Goal: Task Accomplishment & Management: Manage account settings

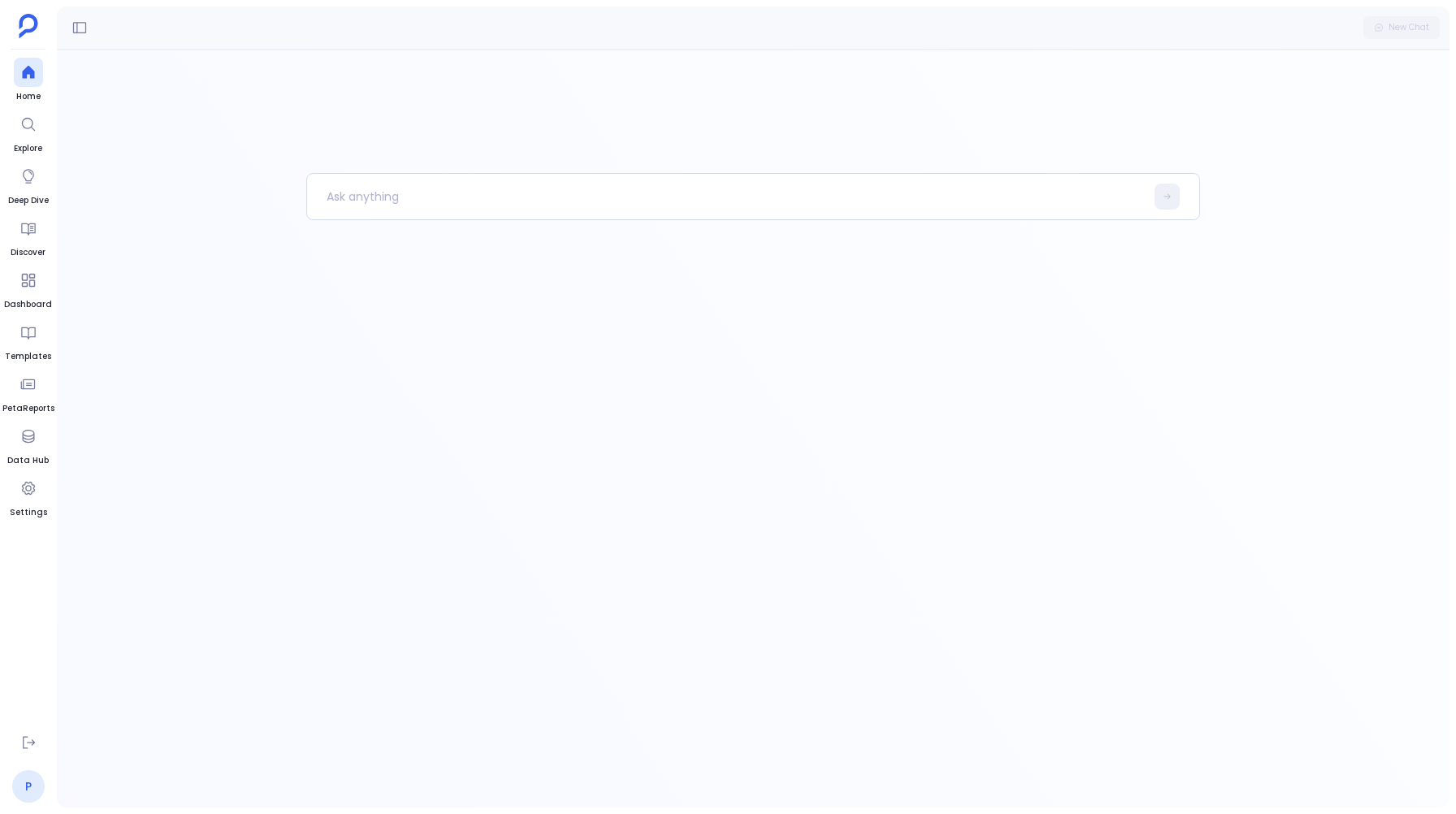
click at [28, 792] on link "P" at bounding box center [28, 787] width 32 height 32
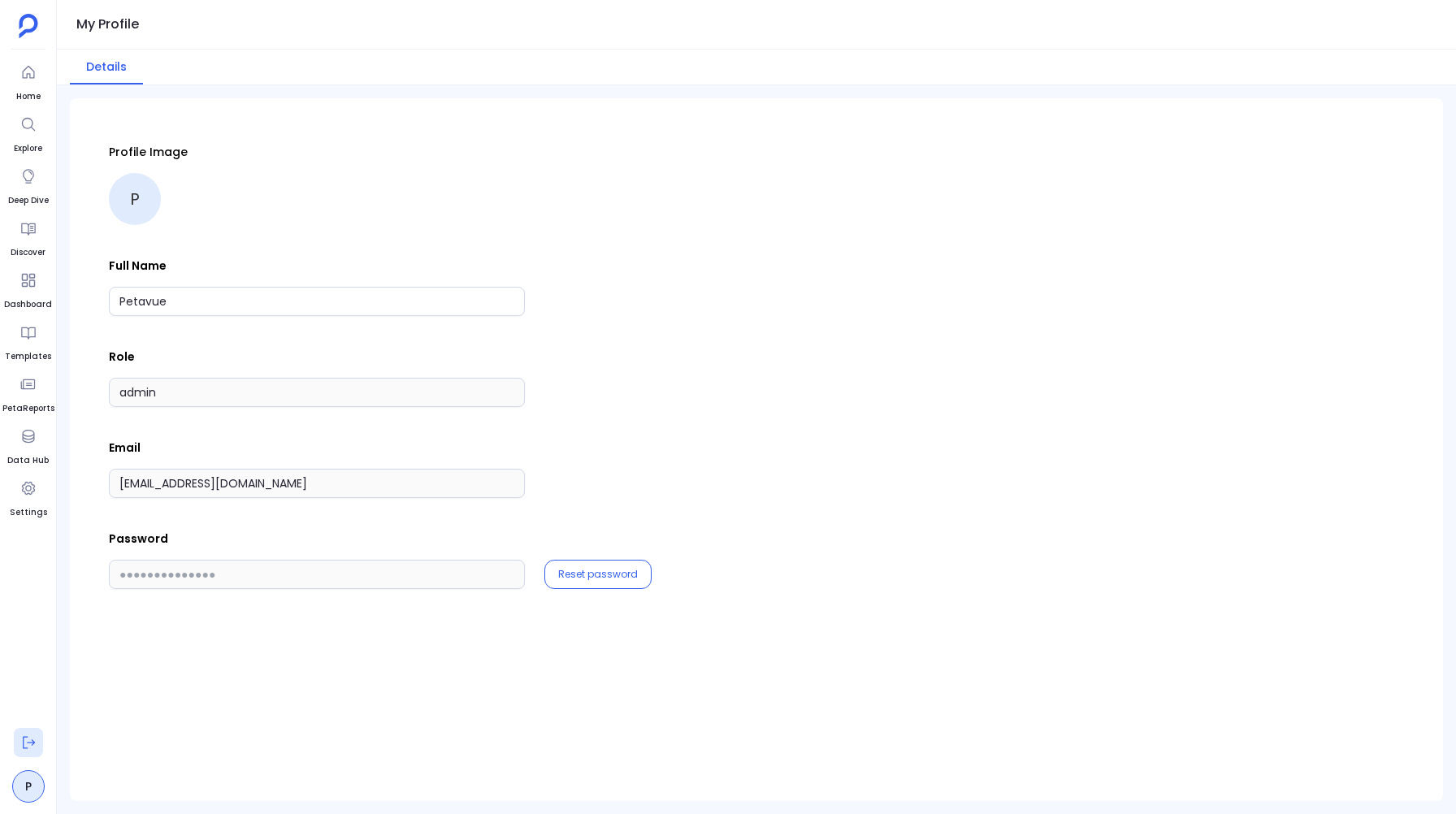
click at [26, 742] on icon at bounding box center [28, 742] width 16 height 16
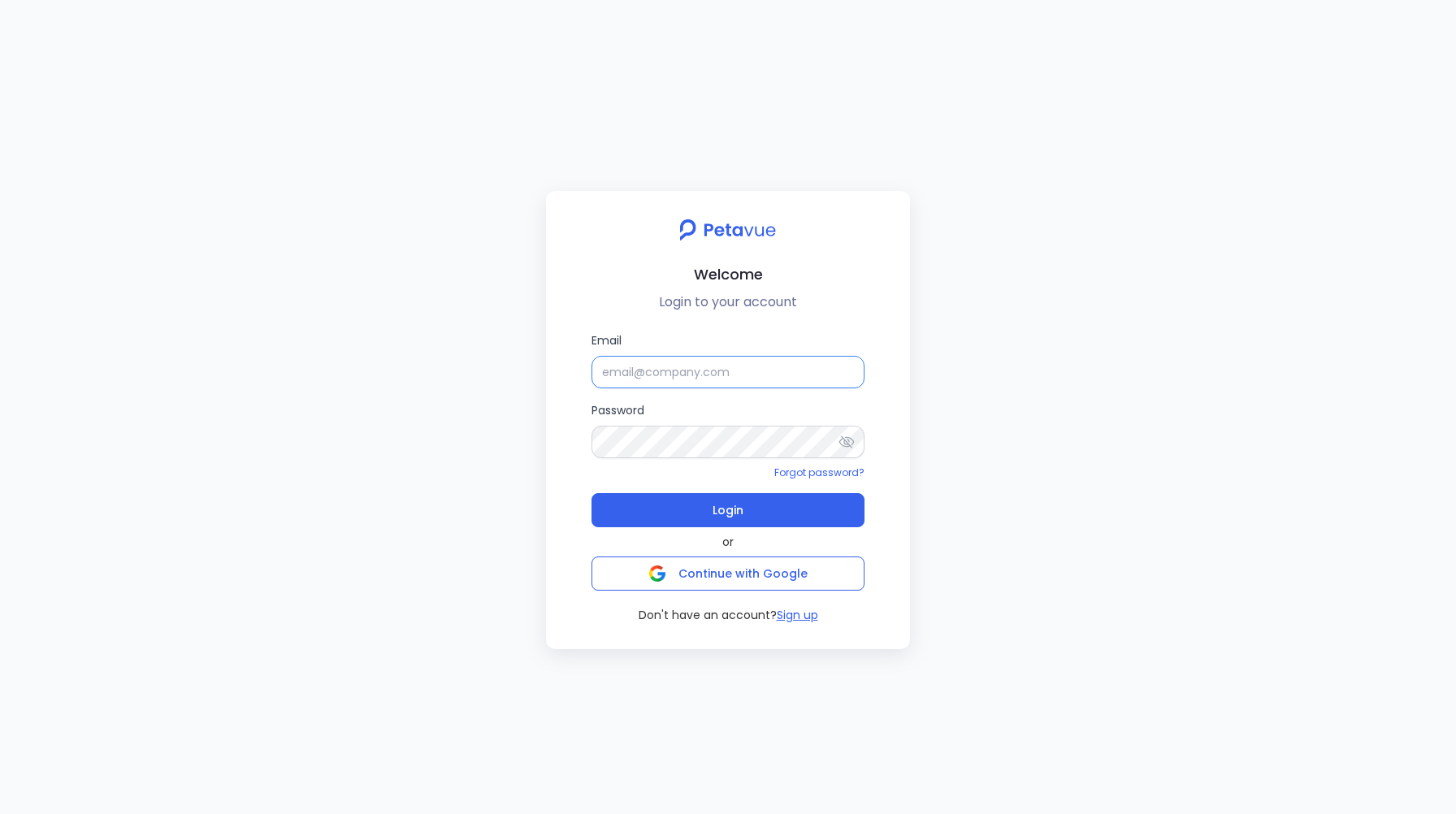
click at [616, 373] on input "Email" at bounding box center [728, 372] width 273 height 32
click at [693, 511] on button "Login" at bounding box center [728, 511] width 273 height 34
click at [851, 436] on icon at bounding box center [846, 442] width 16 height 16
click at [718, 511] on span "Login" at bounding box center [728, 510] width 31 height 23
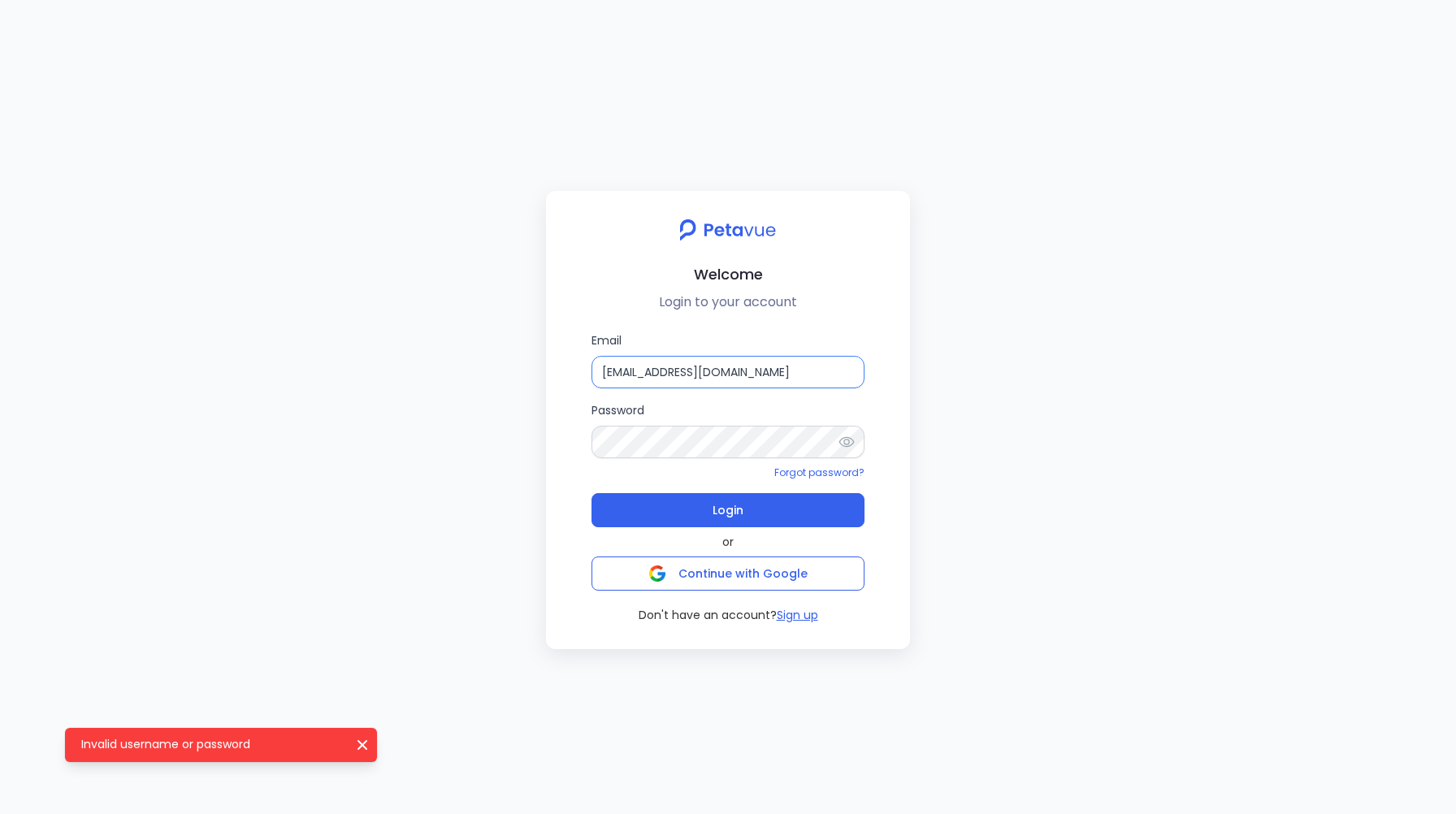
click at [840, 385] on input "[EMAIL_ADDRESS][DOMAIN_NAME]" at bounding box center [728, 372] width 273 height 32
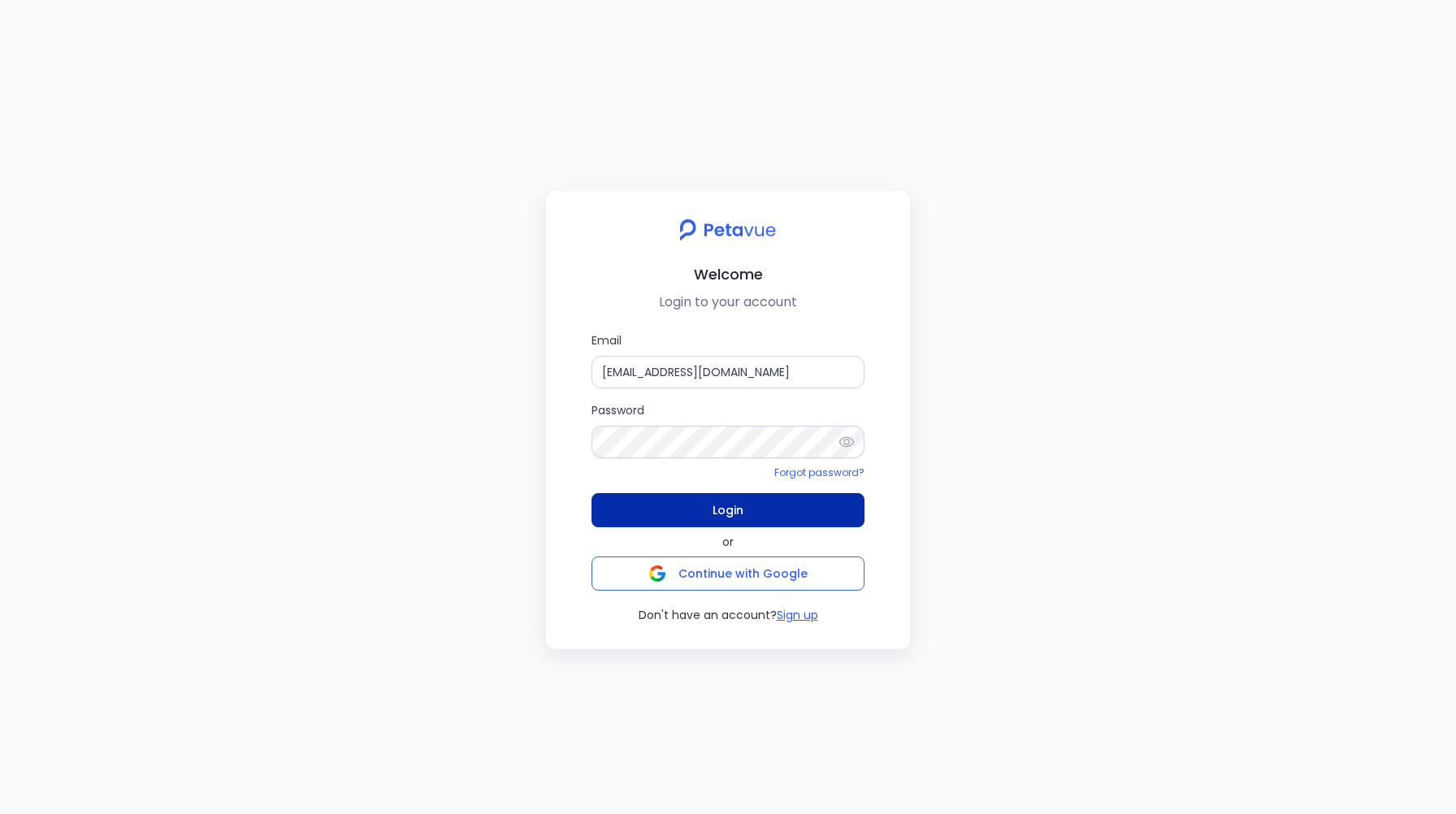
click at [728, 511] on span "Login" at bounding box center [728, 510] width 31 height 23
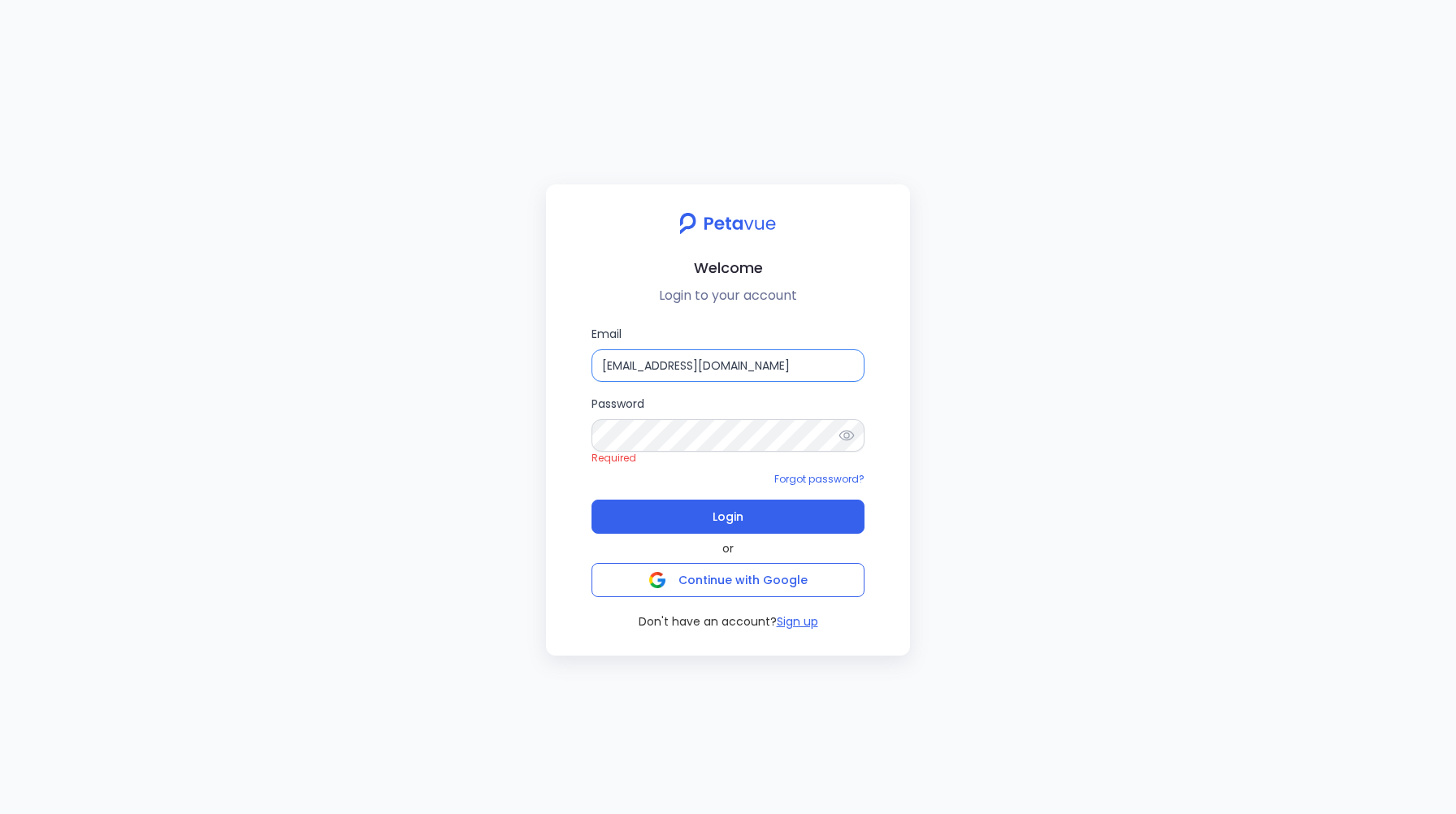
click at [846, 367] on input "[EMAIL_ADDRESS][DOMAIN_NAME]" at bounding box center [728, 366] width 273 height 32
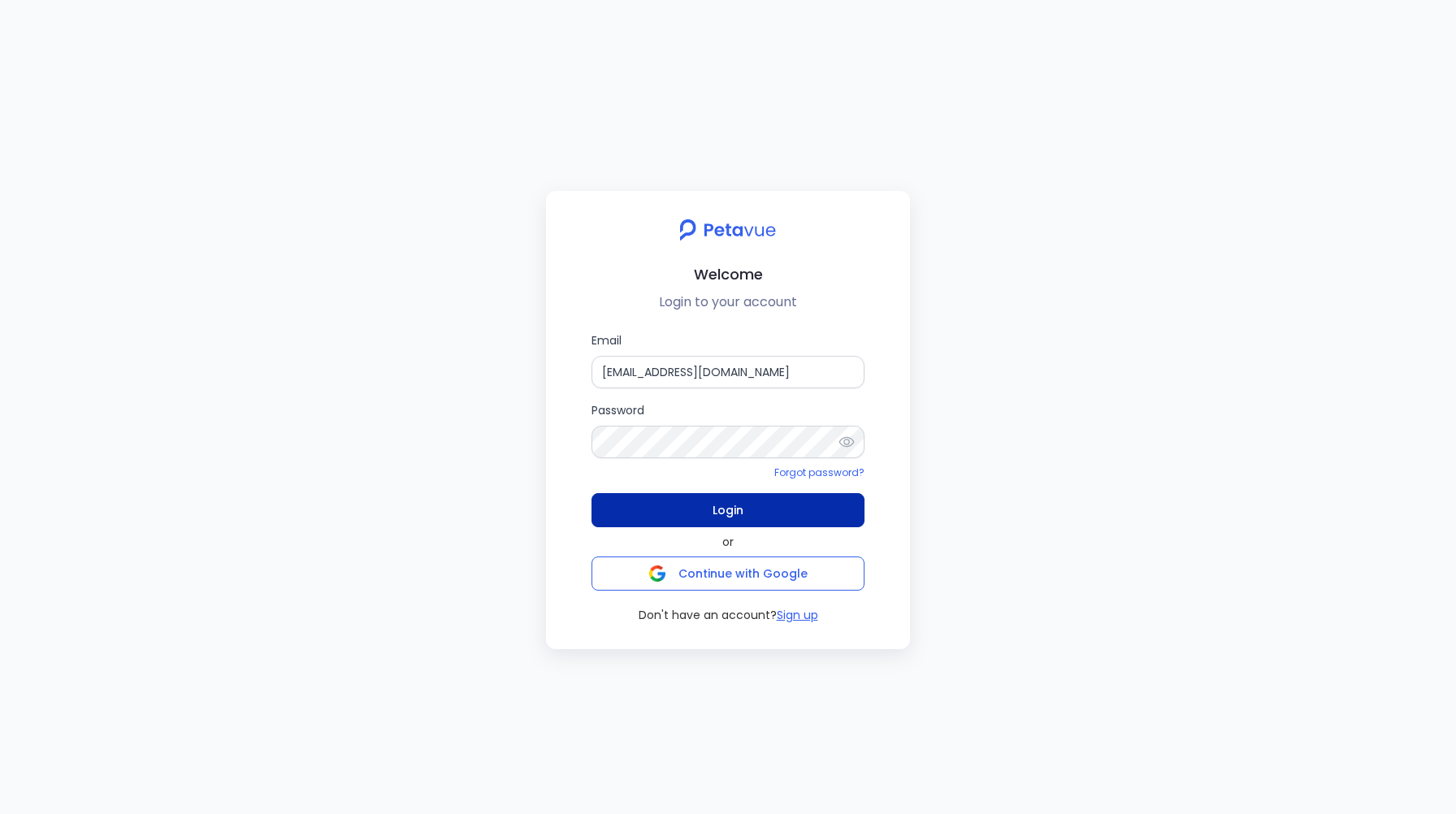
click at [734, 499] on span "Login" at bounding box center [728, 510] width 31 height 23
click at [839, 367] on input "[EMAIL_ADDRESS][DOMAIN_NAME]" at bounding box center [728, 372] width 273 height 32
type input "s"
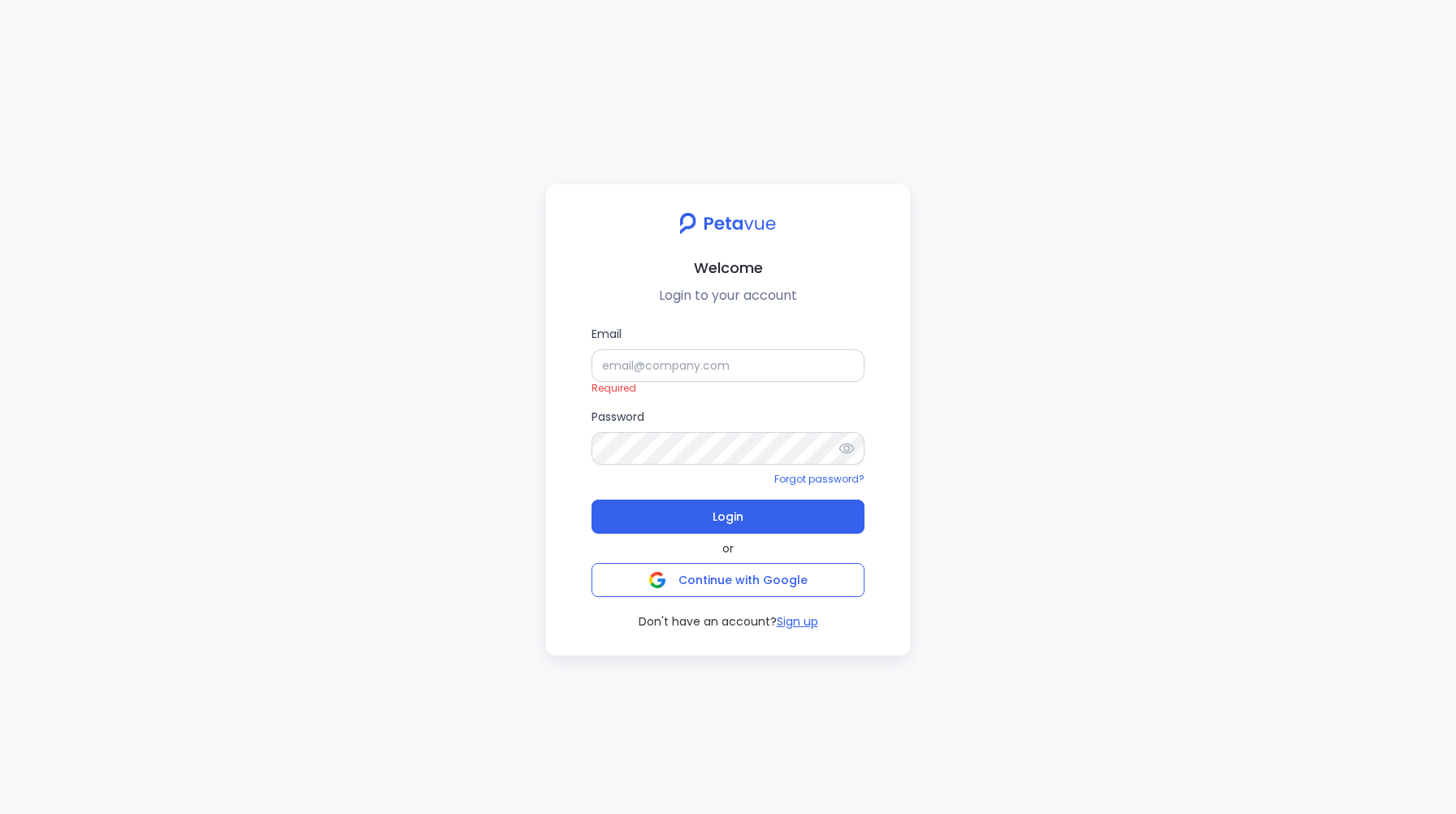
click at [595, 217] on div at bounding box center [728, 223] width 338 height 26
click at [612, 359] on input "Email" at bounding box center [728, 366] width 273 height 32
paste input "[EMAIL_ADDRESS][DOMAIN_NAME]"
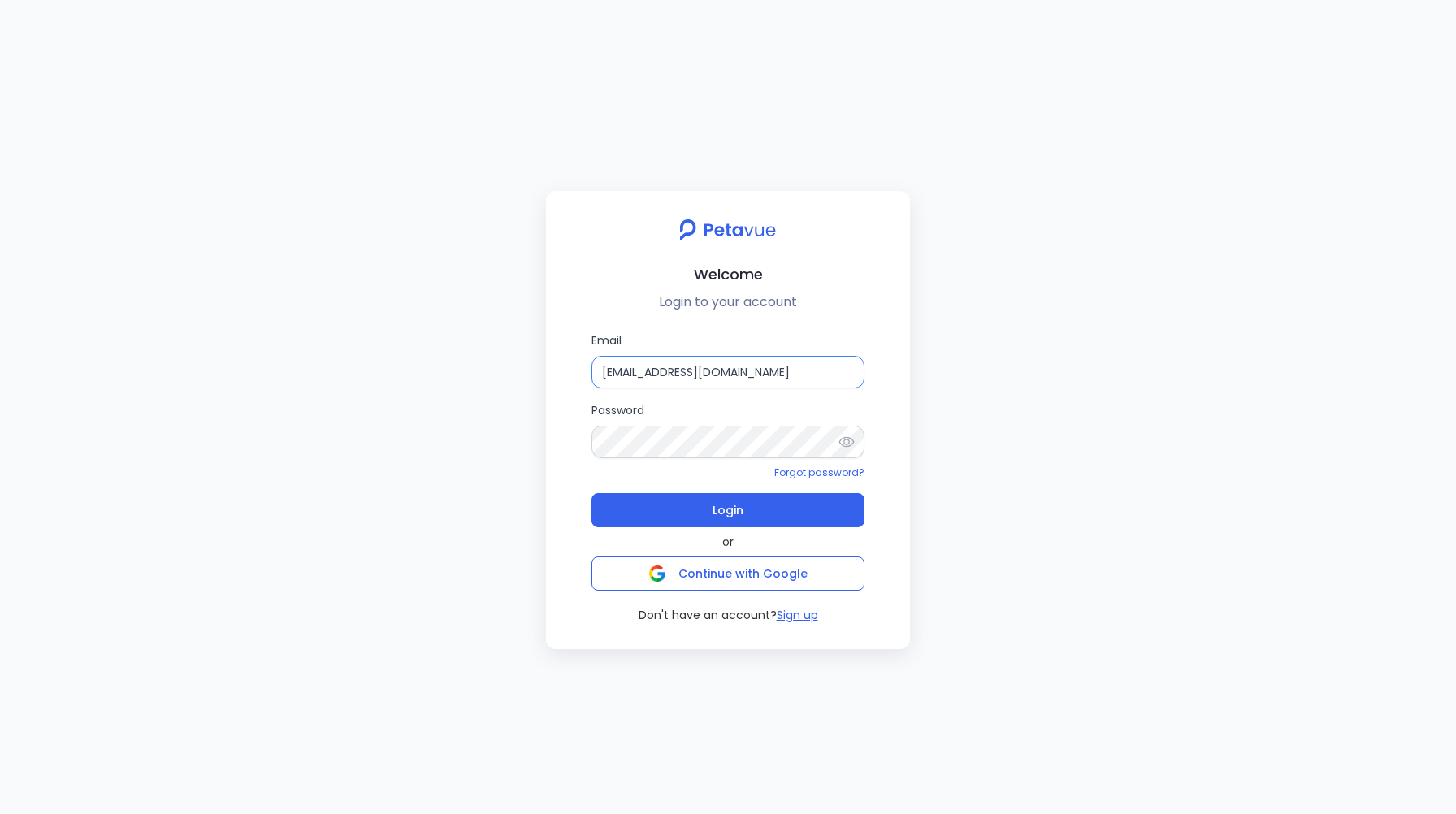
type input "[EMAIL_ADDRESS][DOMAIN_NAME]"
click at [712, 511] on span "Login" at bounding box center [728, 510] width 31 height 23
